Goal: Information Seeking & Learning: Learn about a topic

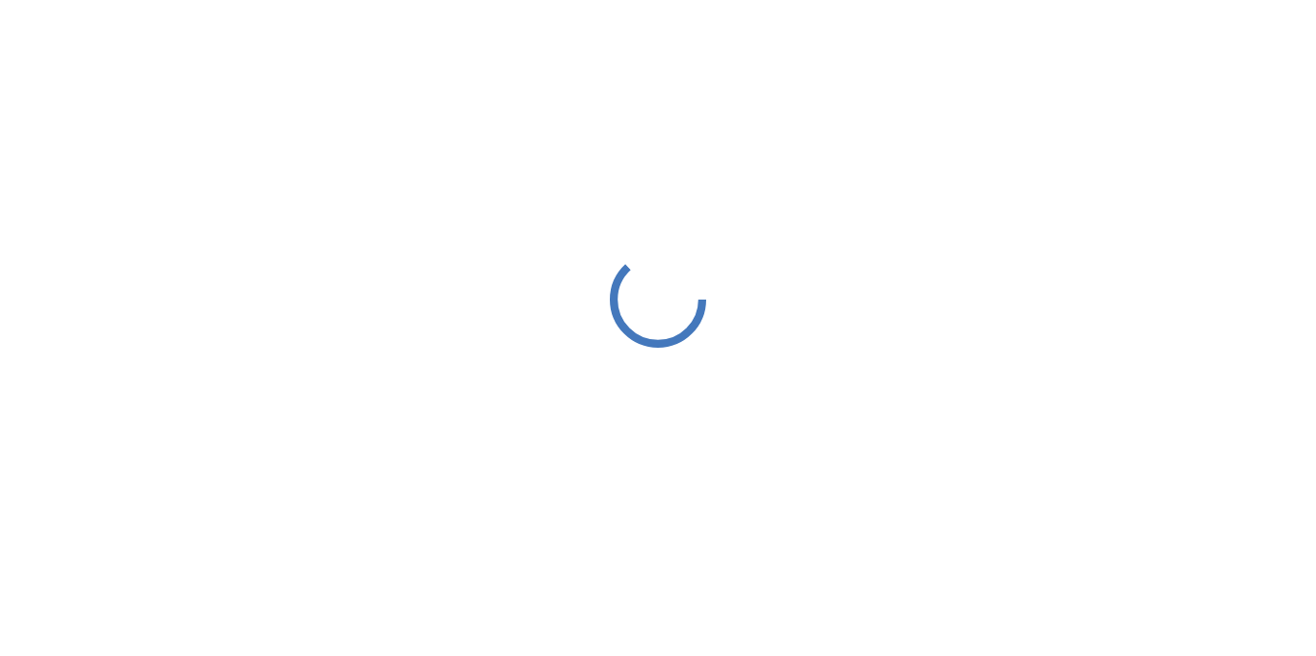
click at [1004, 212] on div at bounding box center [658, 299] width 1316 height 598
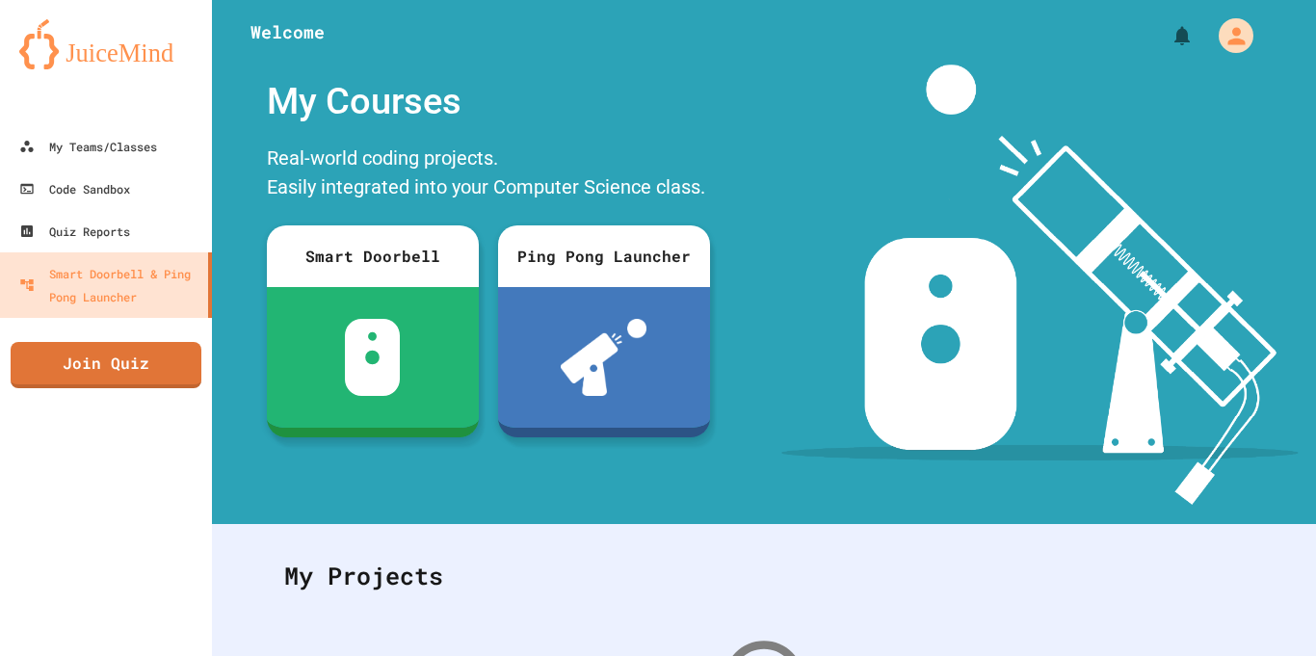
click at [1004, 212] on img at bounding box center [1039, 285] width 516 height 440
click at [163, 149] on link "My Teams/Classes" at bounding box center [106, 145] width 219 height 43
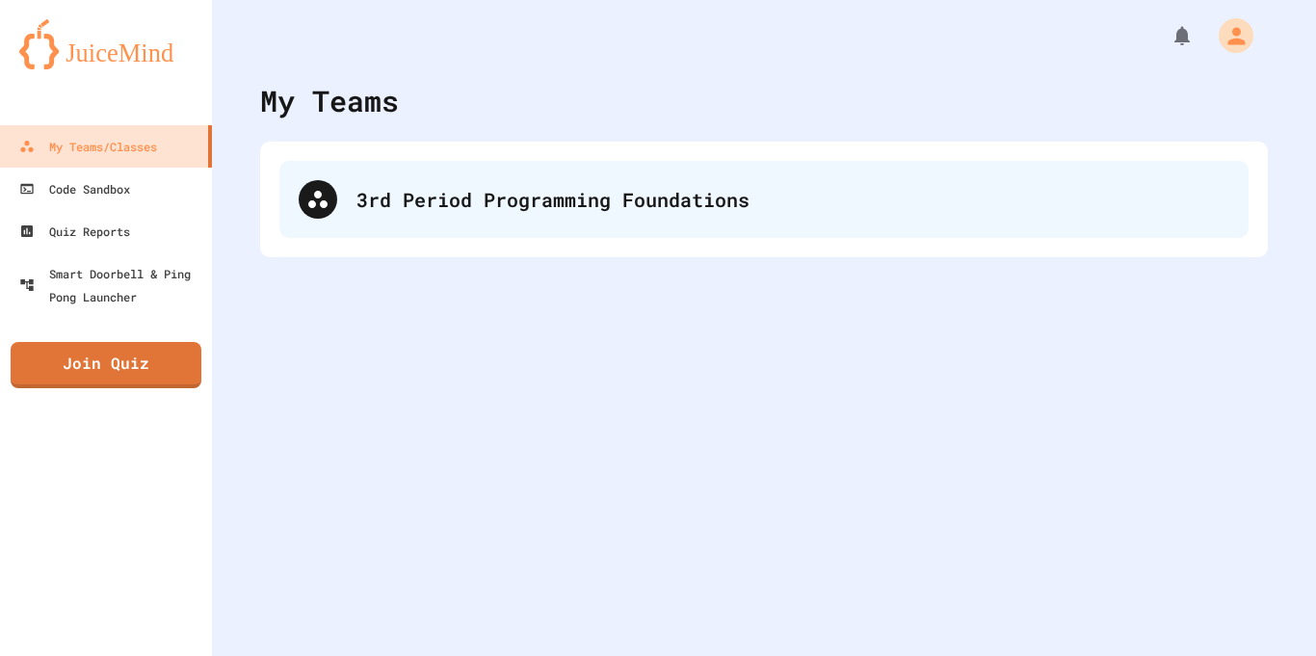
click at [539, 202] on div "3rd Period Programming Foundations" at bounding box center [792, 199] width 873 height 29
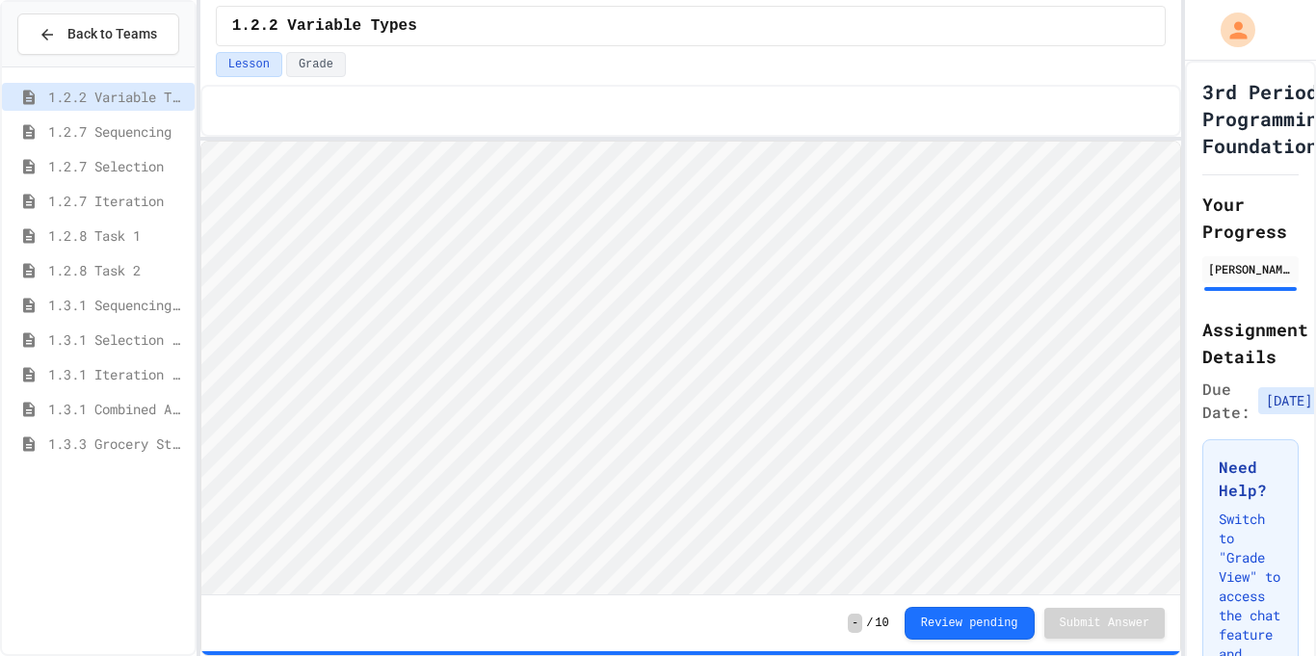
click at [90, 405] on span "1.3.1 Combined Algorithims" at bounding box center [117, 409] width 139 height 20
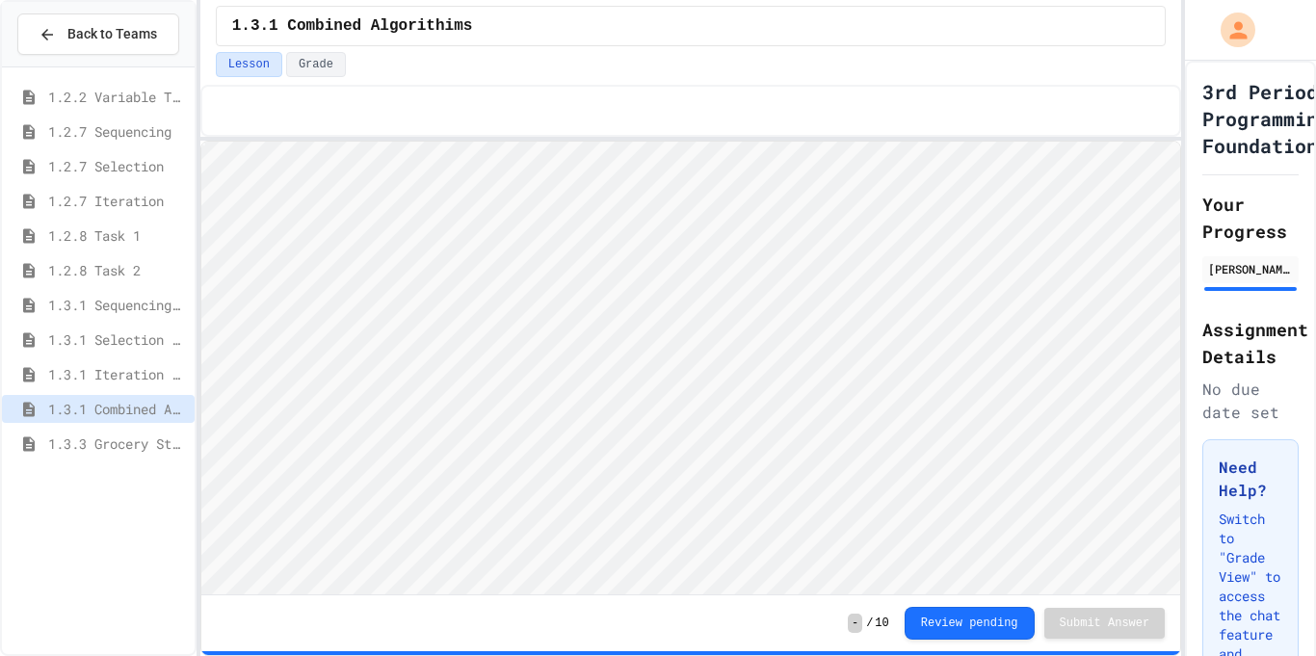
click at [137, 364] on span "1.3.1 Iteration Patterns/Trends" at bounding box center [117, 374] width 139 height 20
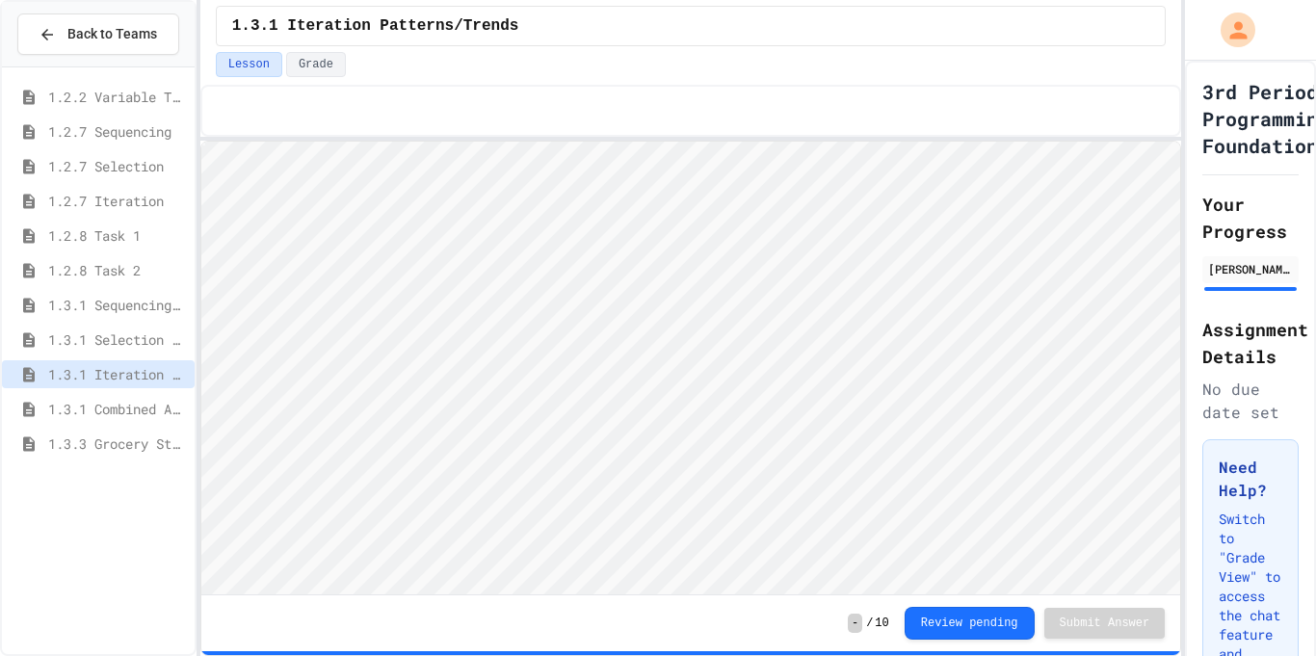
click at [120, 416] on span "1.3.1 Combined Algorithims" at bounding box center [117, 409] width 139 height 20
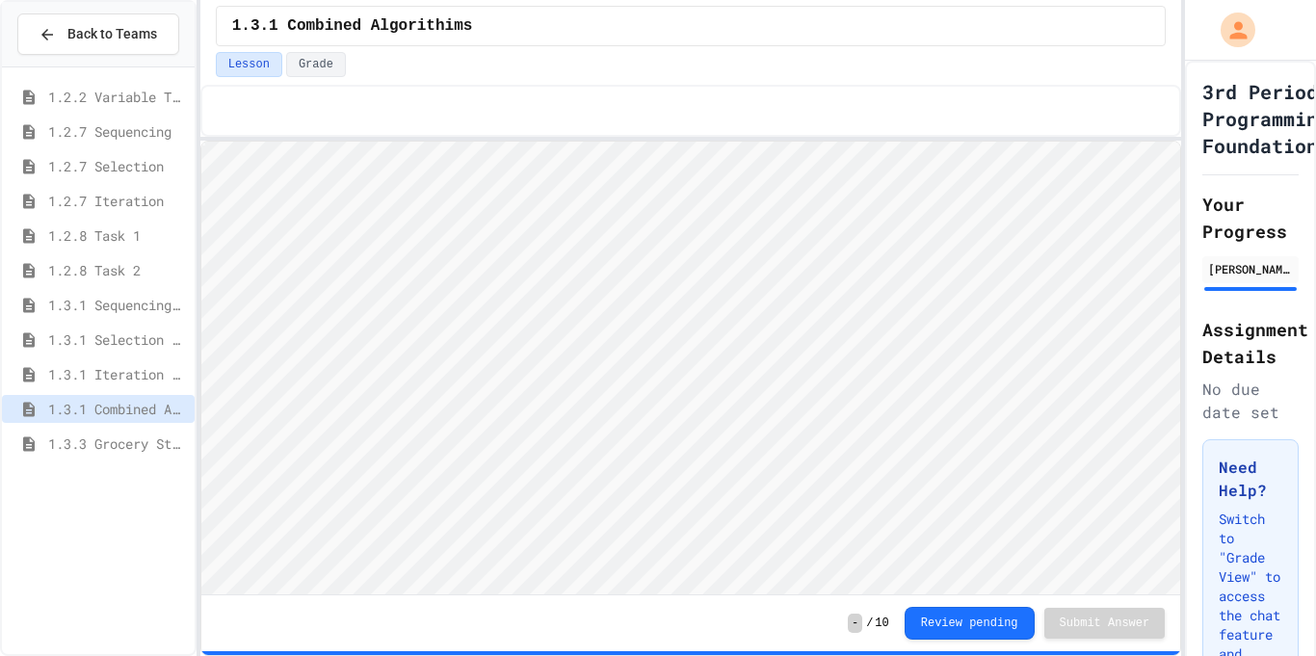
click at [118, 450] on span "1.3.3 Grocery Store Task" at bounding box center [117, 443] width 139 height 20
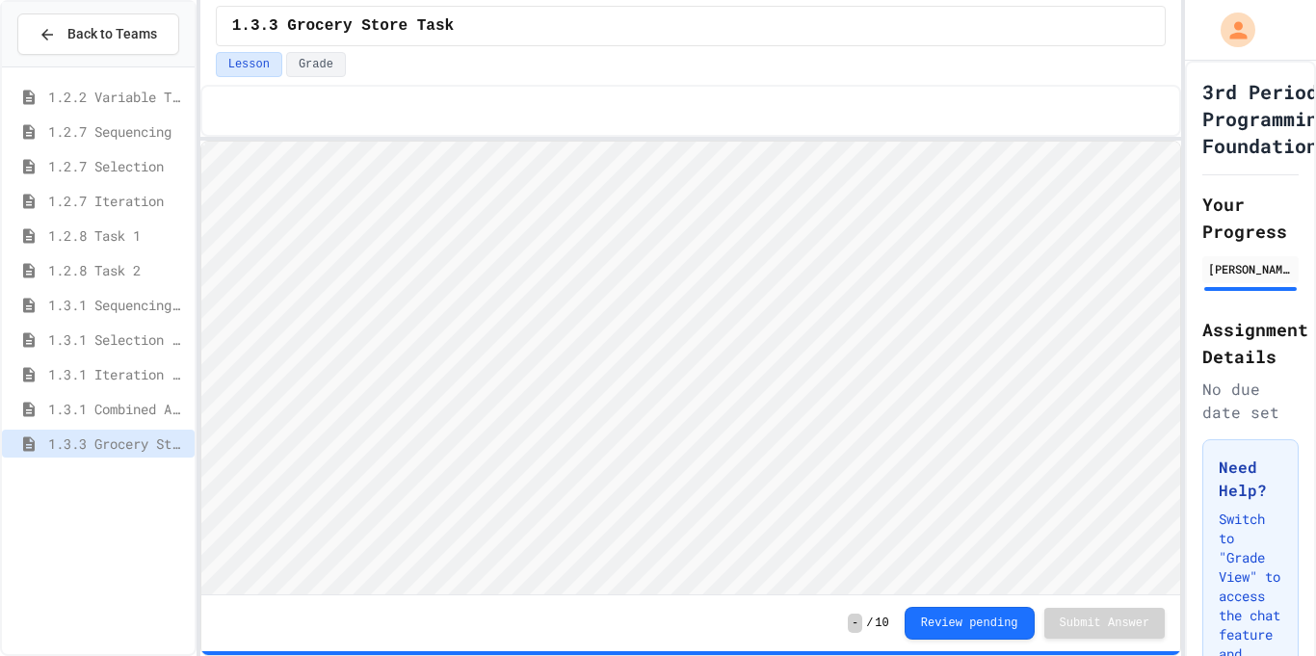
scroll to position [2, 0]
